Goal: Task Accomplishment & Management: Manage account settings

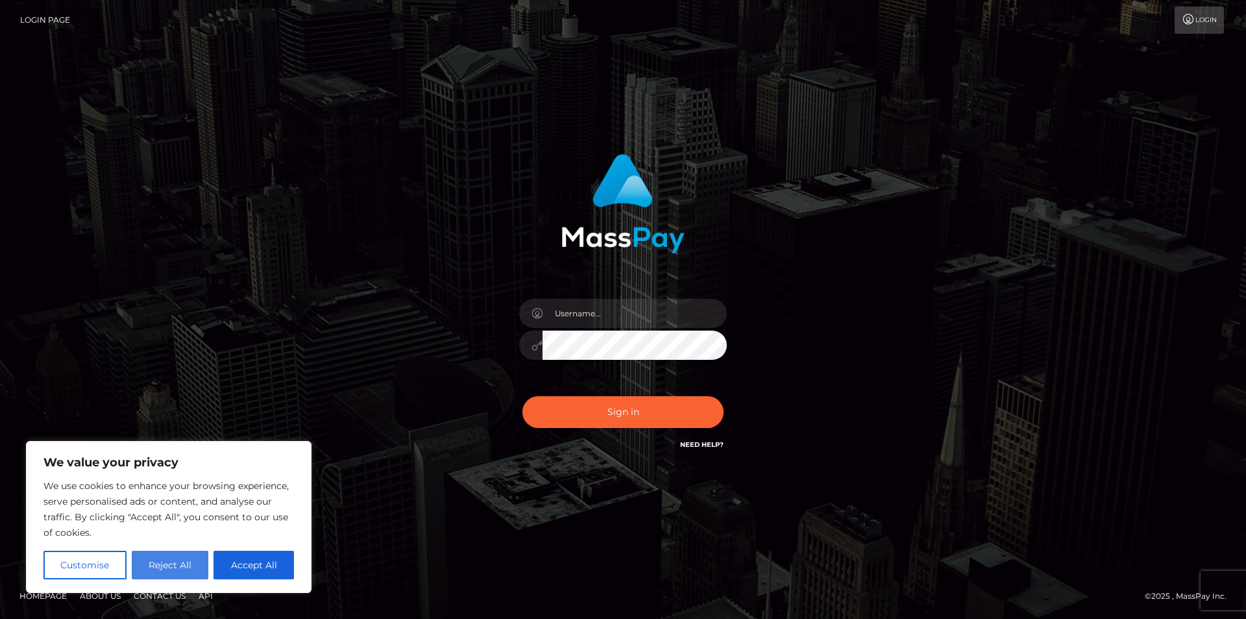
click at [168, 568] on button "Reject All" at bounding box center [170, 564] width 77 height 29
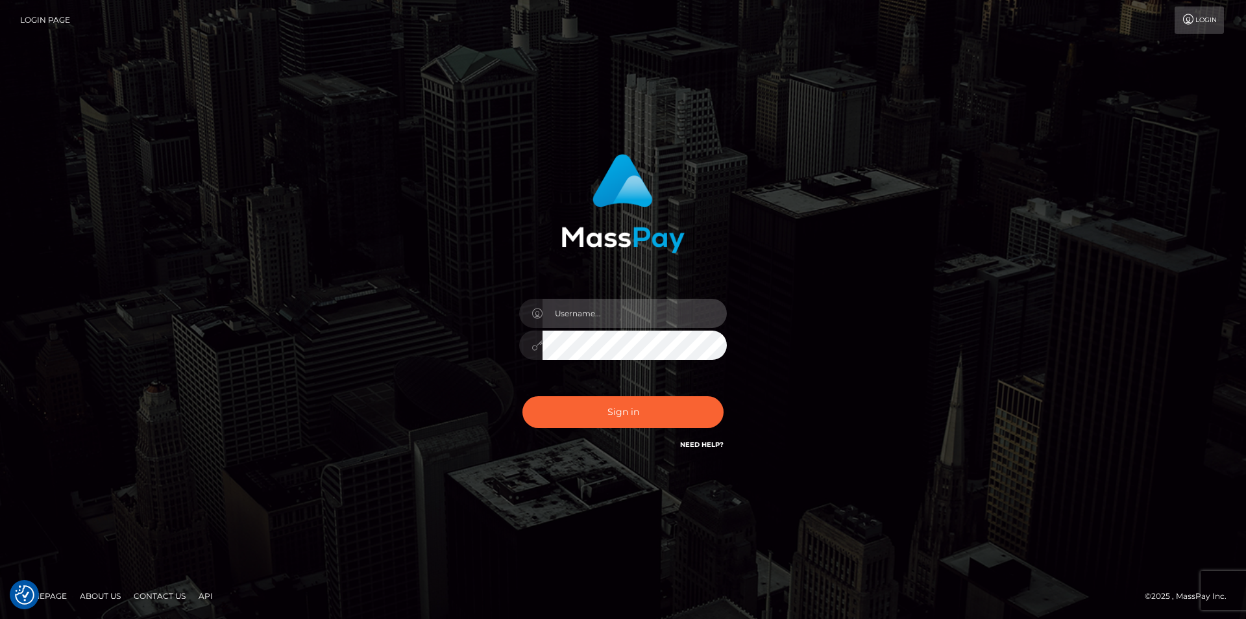
click at [638, 316] on input "text" at bounding box center [635, 313] width 184 height 29
type input "jams1073@yahoo.com"
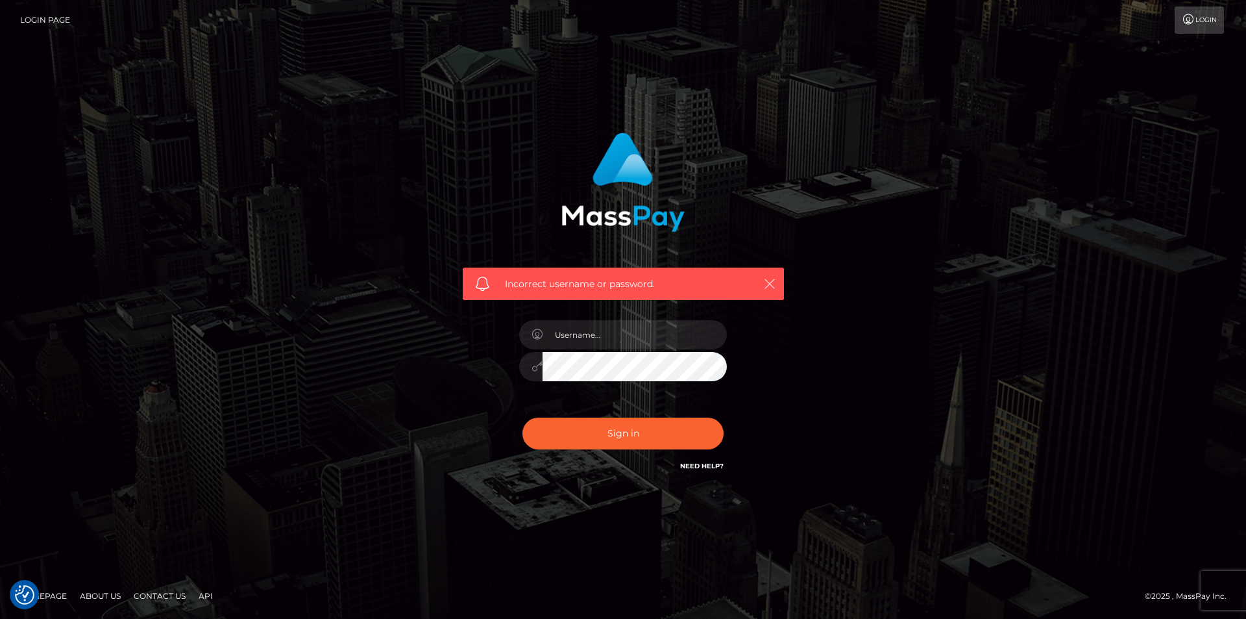
click at [772, 284] on icon "button" at bounding box center [769, 283] width 13 height 13
click at [770, 287] on icon "button" at bounding box center [769, 283] width 13 height 13
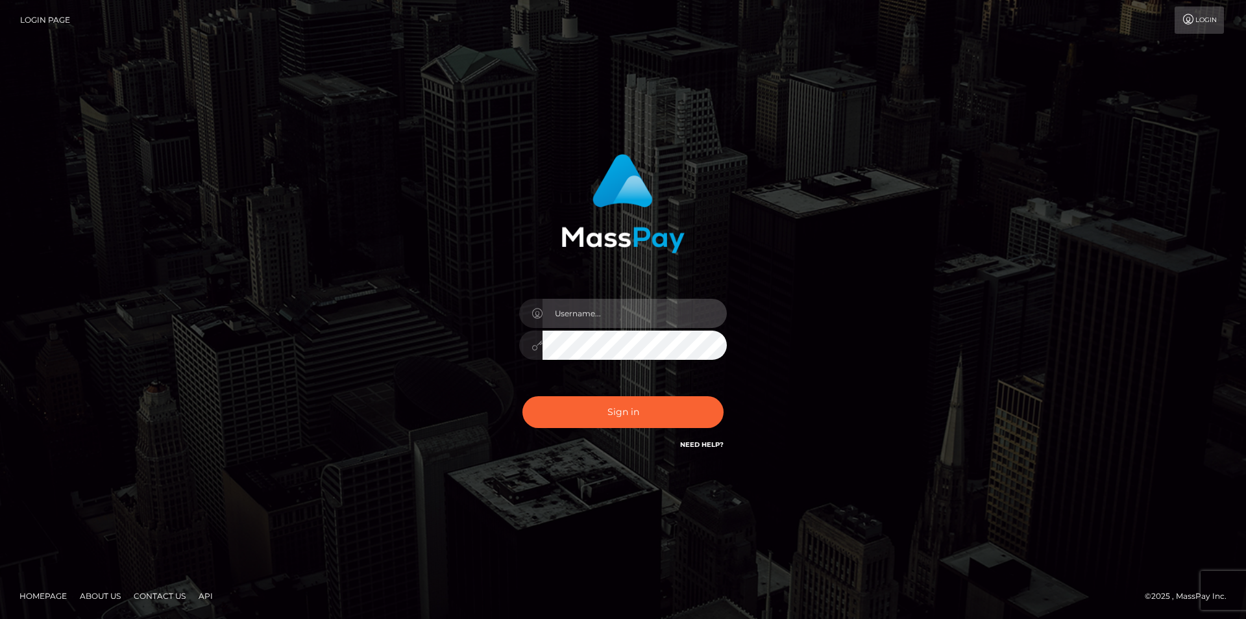
click at [618, 305] on input "text" at bounding box center [635, 313] width 184 height 29
type input "[EMAIL_ADDRESS][DOMAIN_NAME]"
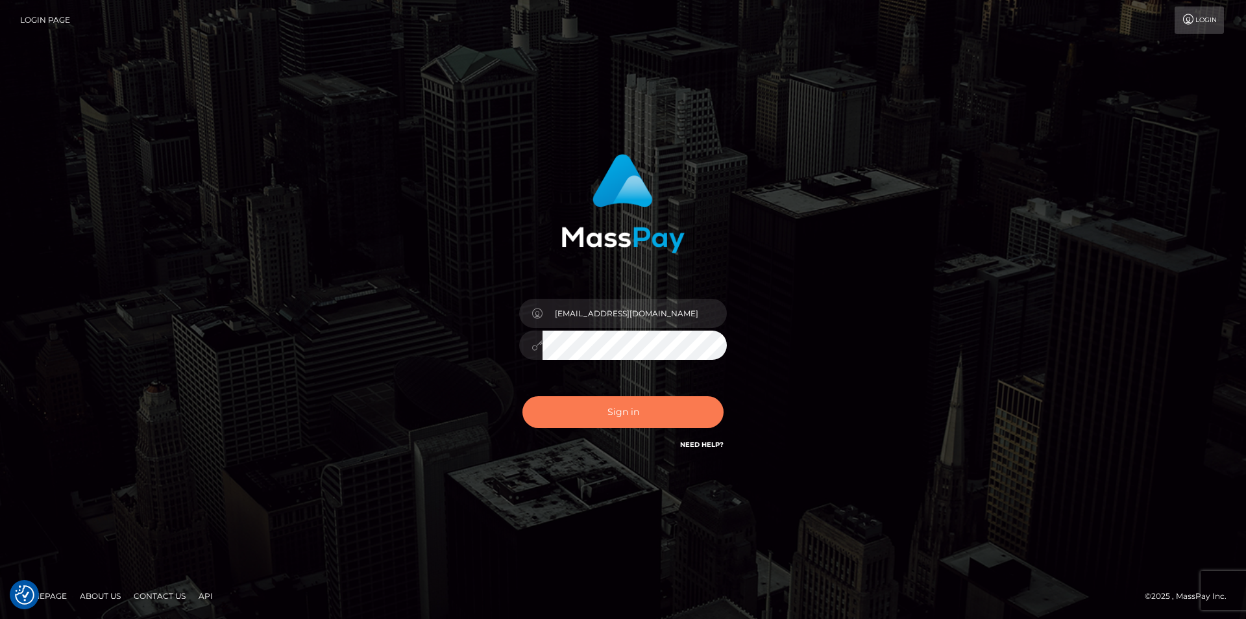
click at [630, 411] on button "Sign in" at bounding box center [623, 412] width 201 height 32
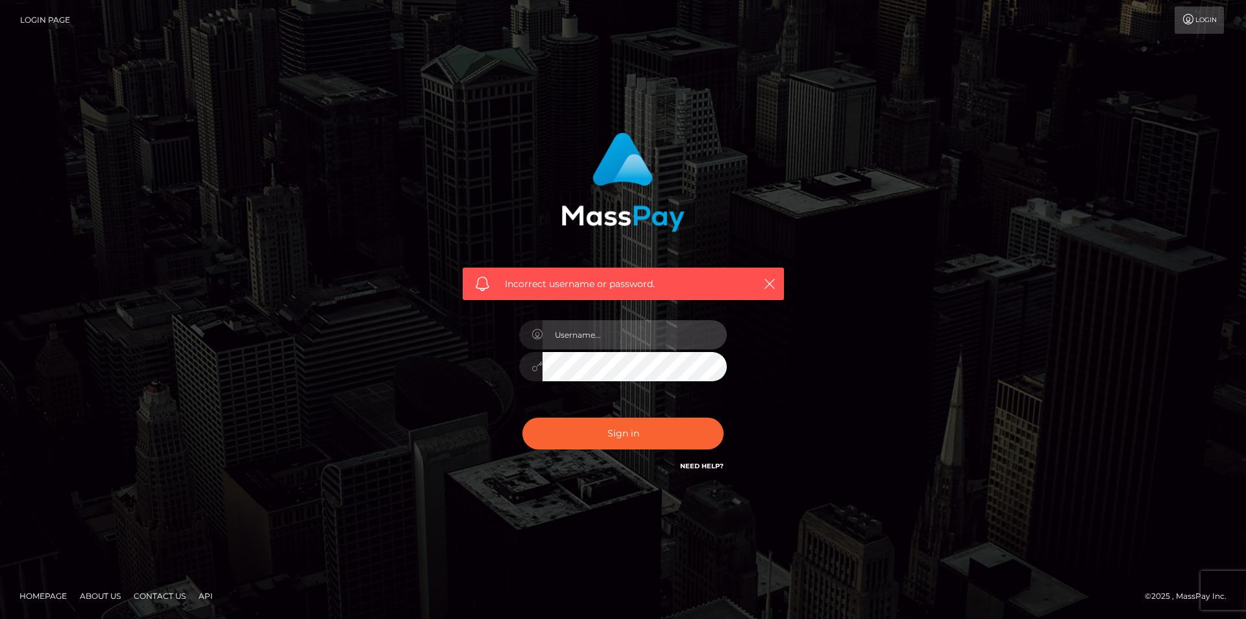
click at [624, 327] on input "text" at bounding box center [635, 334] width 184 height 29
type input "[EMAIL_ADDRESS][DOMAIN_NAME]"
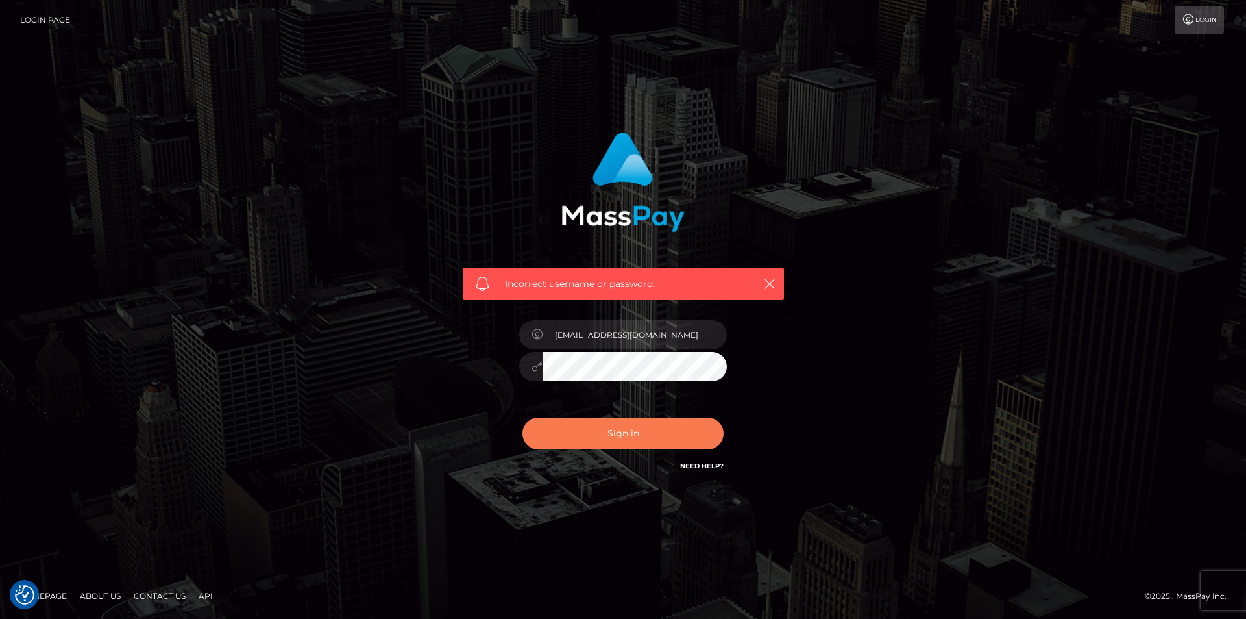
click at [624, 436] on button "Sign in" at bounding box center [623, 433] width 201 height 32
click at [704, 463] on link "Need Help?" at bounding box center [701, 465] width 43 height 8
click at [772, 288] on icon "button" at bounding box center [769, 283] width 13 height 13
click at [701, 465] on link "Need Help?" at bounding box center [701, 465] width 43 height 8
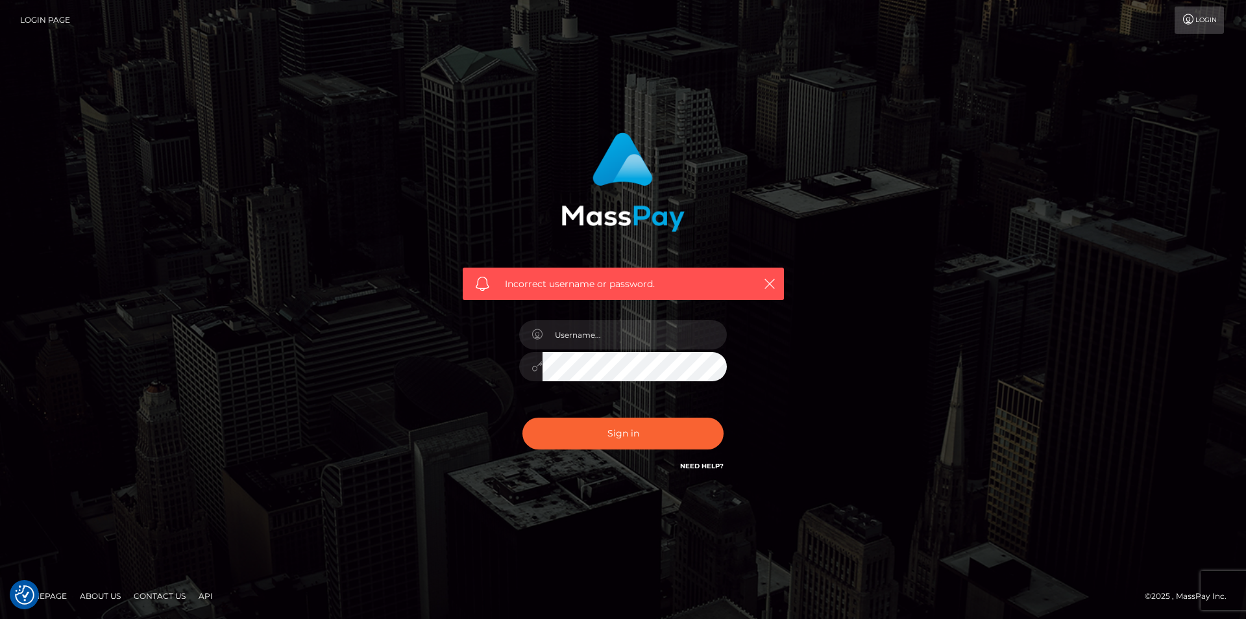
click at [701, 465] on link "Need Help?" at bounding box center [701, 465] width 43 height 8
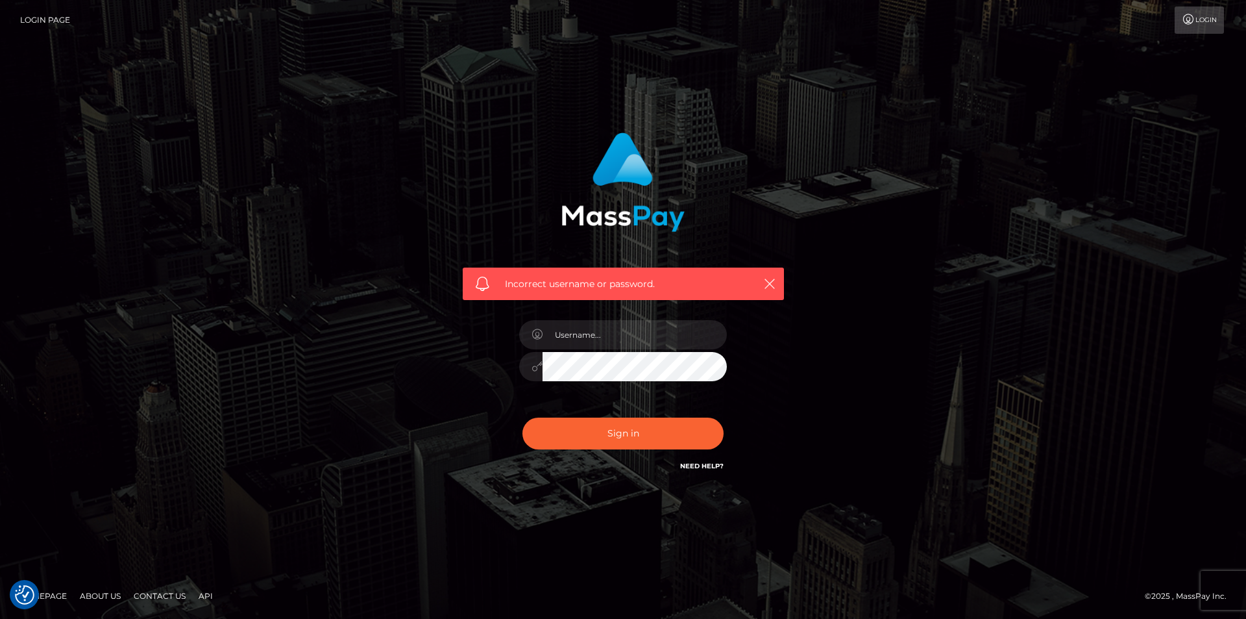
click at [701, 465] on link "Need Help?" at bounding box center [701, 465] width 43 height 8
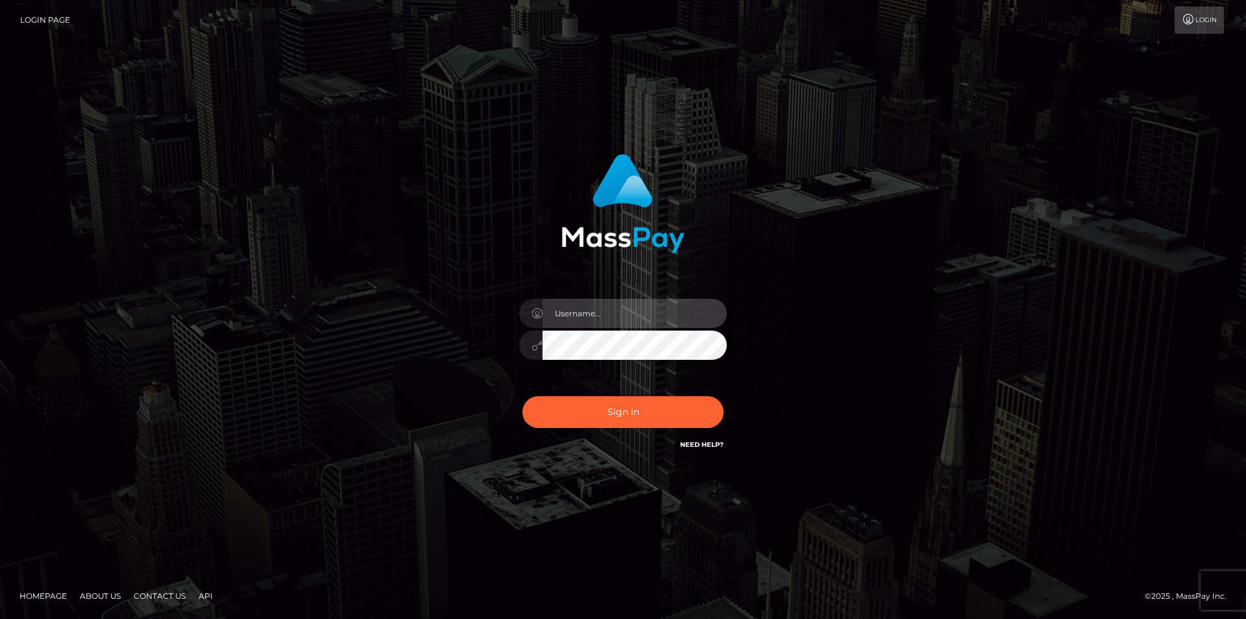
click at [626, 312] on input "text" at bounding box center [635, 313] width 184 height 29
type input "profitwithkeith@gmail.com"
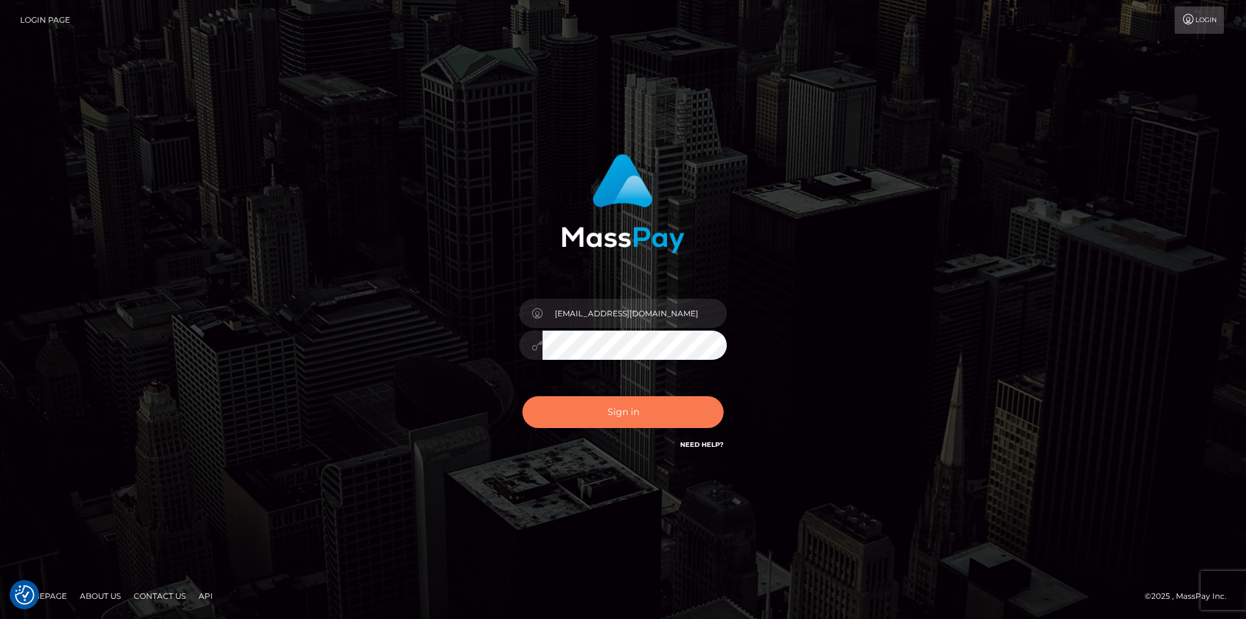
click at [619, 412] on button "Sign in" at bounding box center [623, 412] width 201 height 32
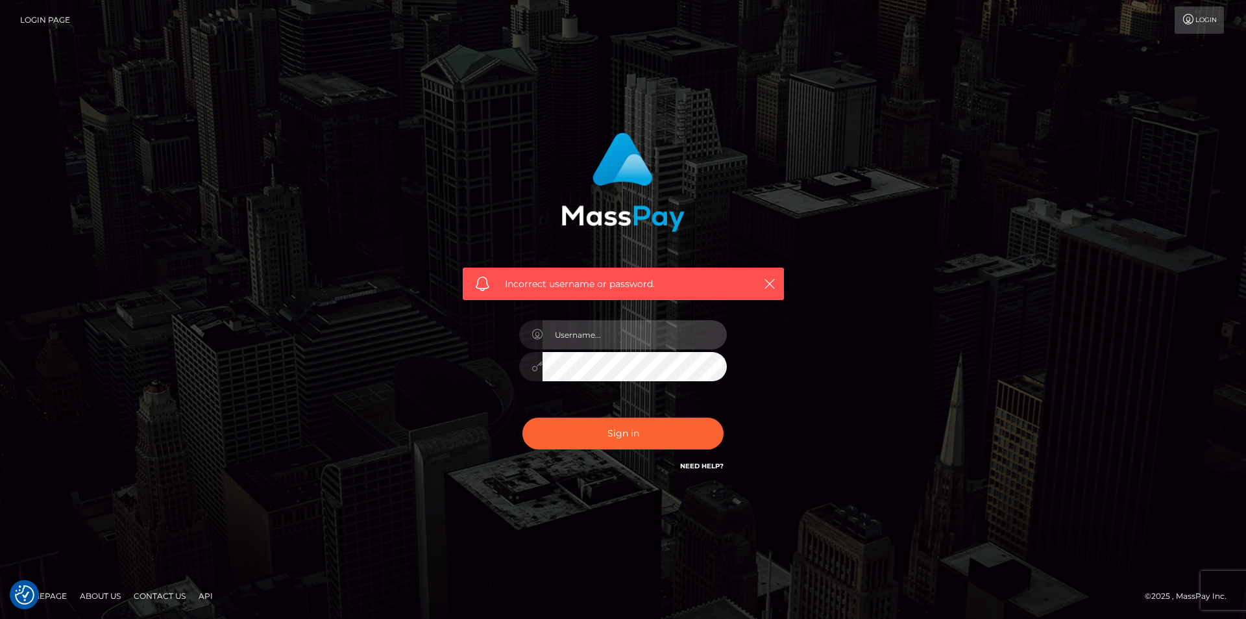
click at [621, 335] on input "text" at bounding box center [635, 334] width 184 height 29
type input "profitwithkeith@gmail.com"
click at [532, 364] on icon at bounding box center [537, 366] width 11 height 10
click at [534, 371] on icon at bounding box center [537, 366] width 11 height 10
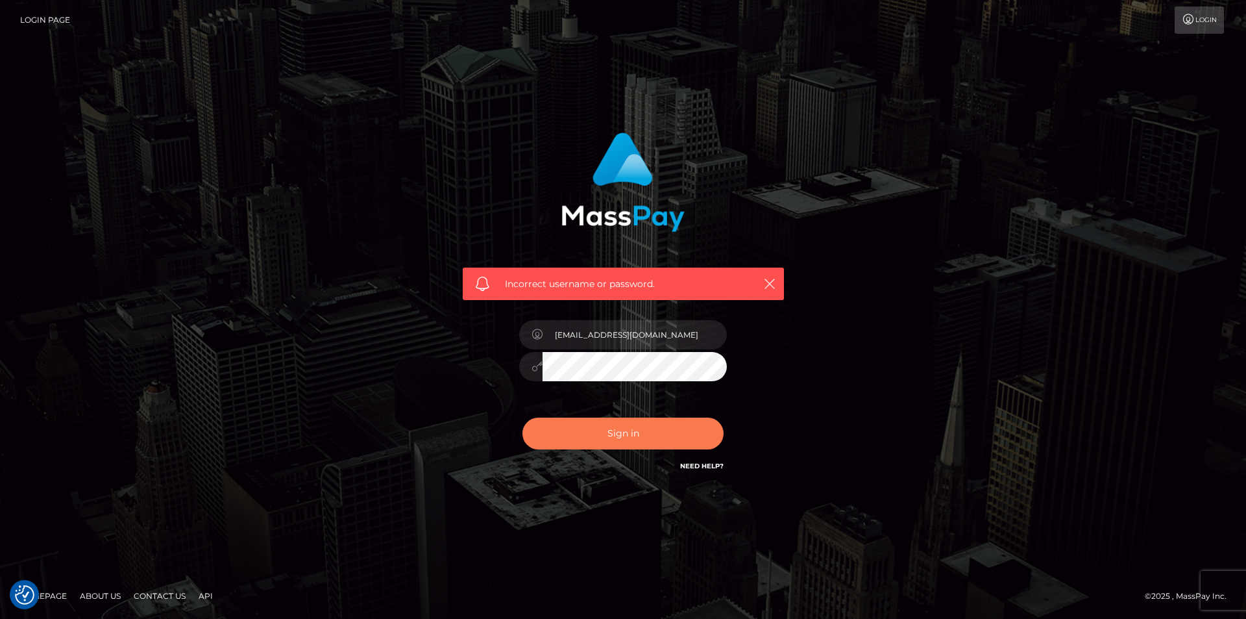
click at [634, 437] on button "Sign in" at bounding box center [623, 433] width 201 height 32
click at [700, 467] on link "Need Help?" at bounding box center [701, 465] width 43 height 8
click at [706, 465] on link "Need Help?" at bounding box center [701, 465] width 43 height 8
click at [703, 463] on link "Need Help?" at bounding box center [701, 465] width 43 height 8
click at [164, 595] on link "Contact Us" at bounding box center [160, 595] width 62 height 20
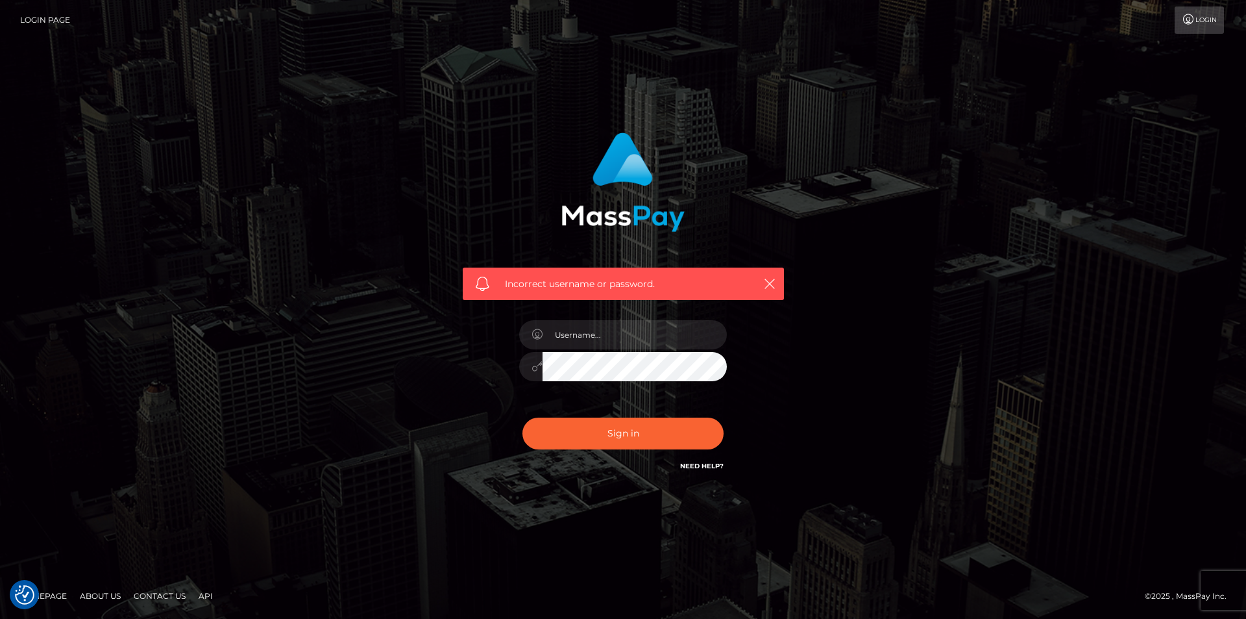
click at [1205, 18] on link "Login" at bounding box center [1199, 19] width 49 height 27
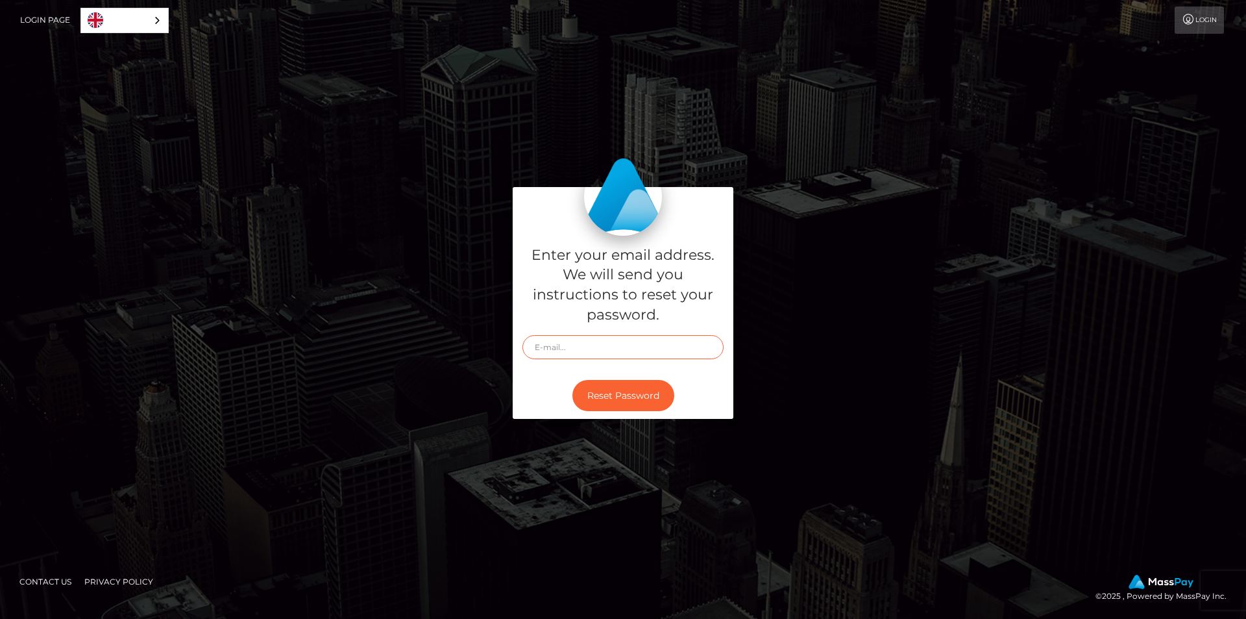
click at [556, 349] on input "text" at bounding box center [623, 347] width 201 height 24
type input "[EMAIL_ADDRESS][DOMAIN_NAME]"
click at [622, 397] on button "Reset Password" at bounding box center [623, 396] width 102 height 32
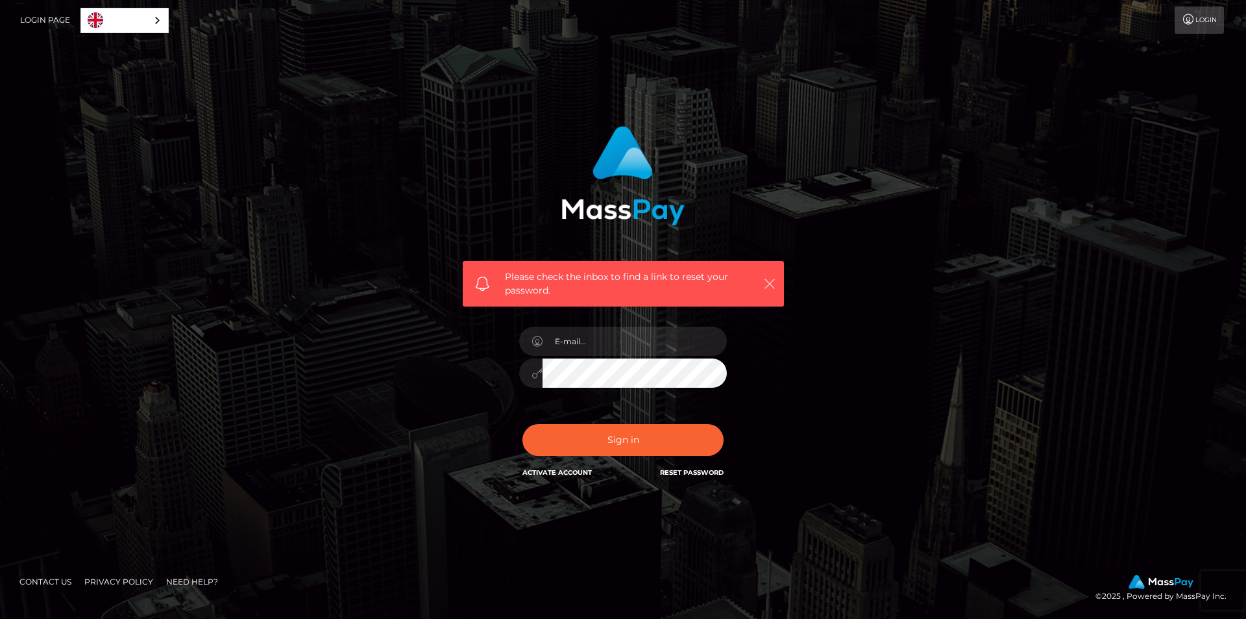
click at [771, 286] on icon "button" at bounding box center [769, 283] width 13 height 13
click at [577, 340] on input "email" at bounding box center [635, 340] width 184 height 29
type input "[EMAIL_ADDRESS][DOMAIN_NAME]"
click at [625, 437] on button "Sign in" at bounding box center [623, 440] width 201 height 32
